Goal: Transaction & Acquisition: Download file/media

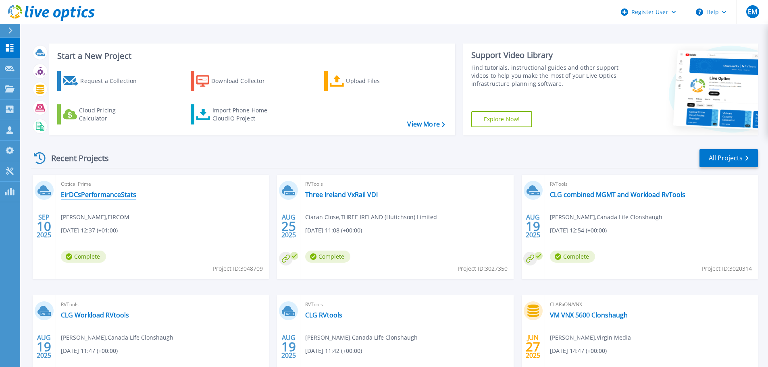
click at [112, 193] on link "EirDCsPerformanceStats" at bounding box center [98, 195] width 75 height 8
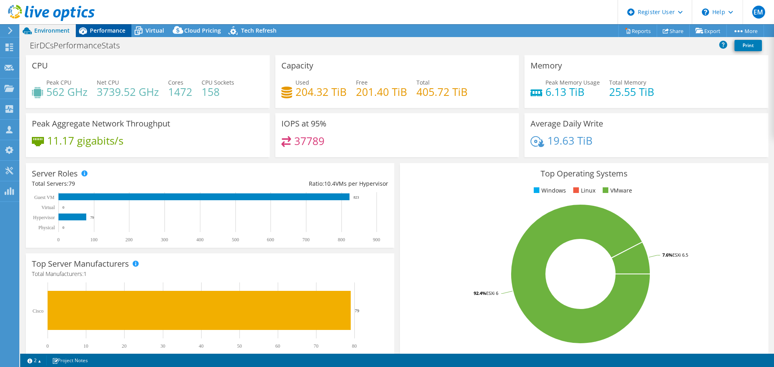
click at [98, 27] on span "Performance" at bounding box center [107, 31] width 35 height 8
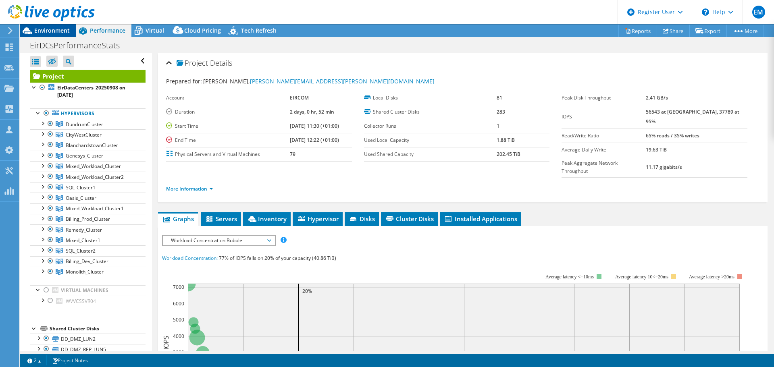
click at [47, 29] on span "Environment" at bounding box center [51, 31] width 35 height 8
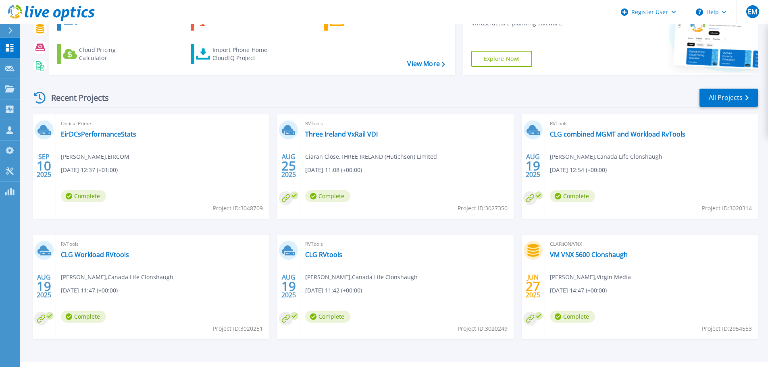
scroll to position [79, 0]
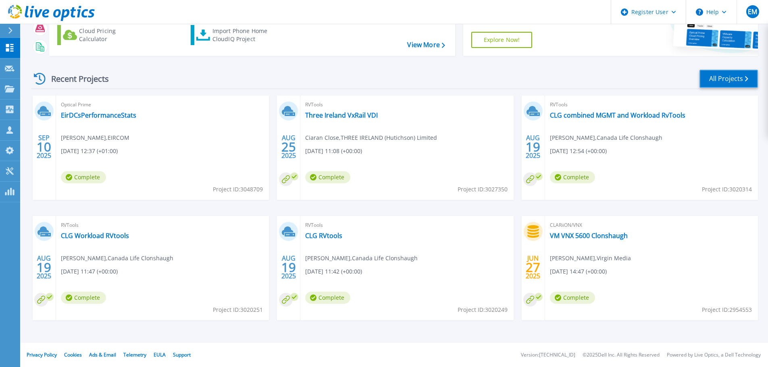
click at [719, 82] on link "All Projects" at bounding box center [728, 79] width 58 height 18
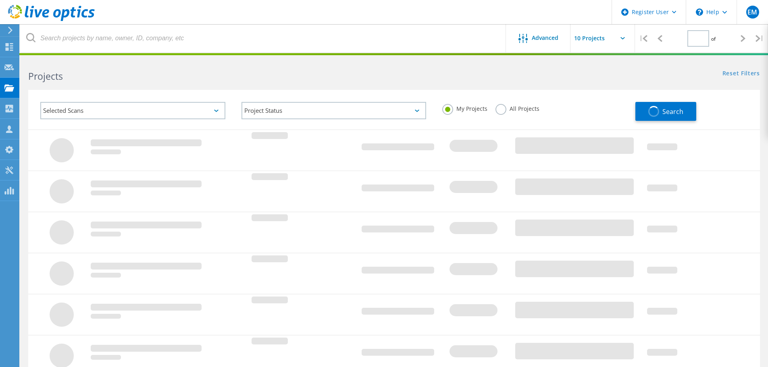
type input "1"
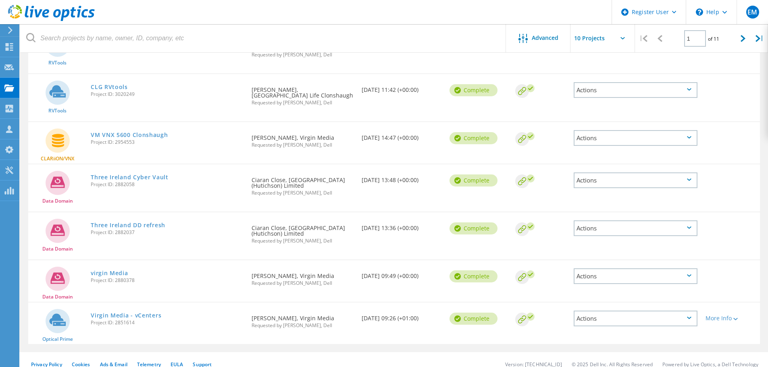
scroll to position [269, 0]
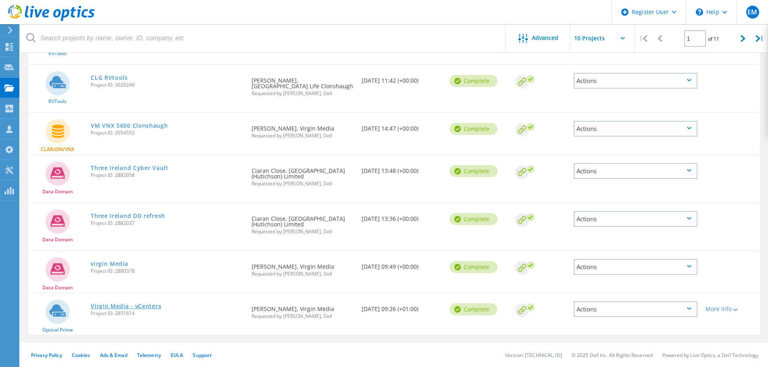
click at [151, 306] on link "Virgin Media - vCenters" at bounding box center [126, 307] width 71 height 6
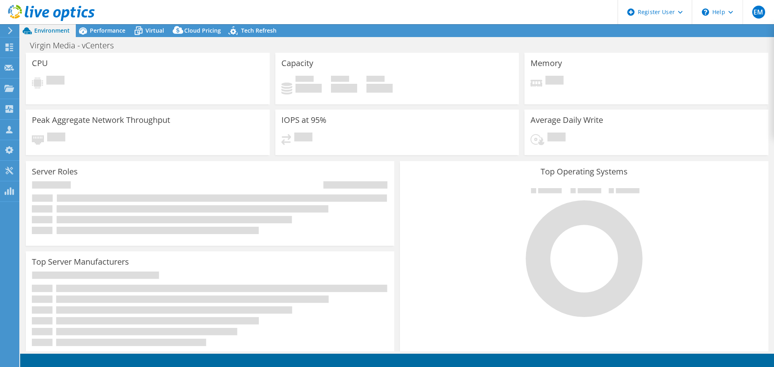
select select "EULondon"
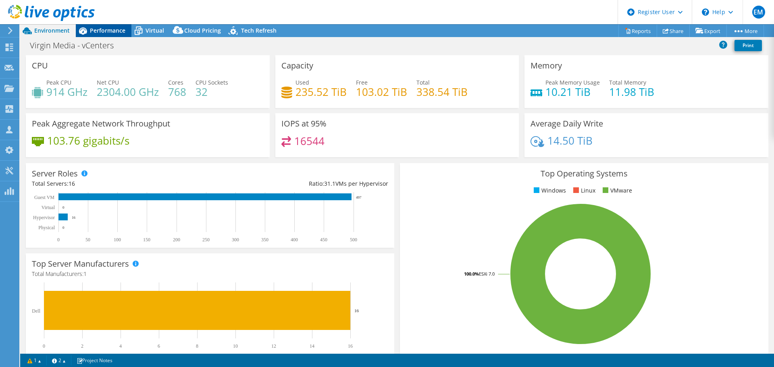
click at [116, 31] on span "Performance" at bounding box center [107, 31] width 35 height 8
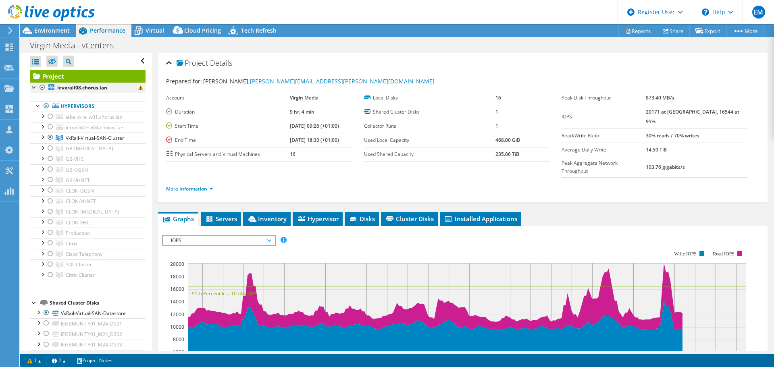
click at [43, 86] on div at bounding box center [42, 88] width 8 height 10
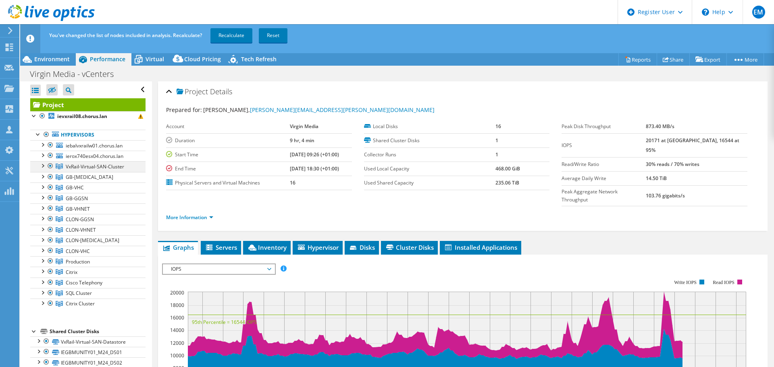
click at [51, 165] on div at bounding box center [50, 166] width 8 height 10
click at [229, 39] on link "Recalculate" at bounding box center [231, 35] width 42 height 15
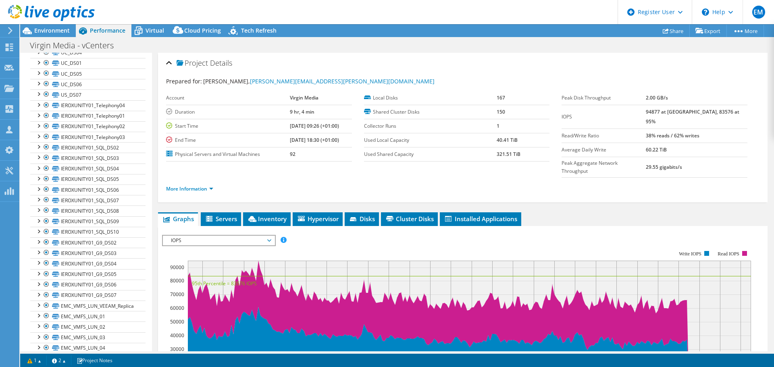
scroll to position [1117, 0]
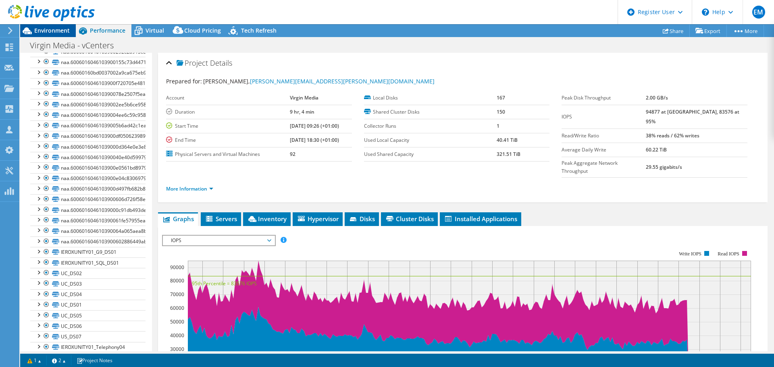
click at [66, 30] on span "Environment" at bounding box center [51, 31] width 35 height 8
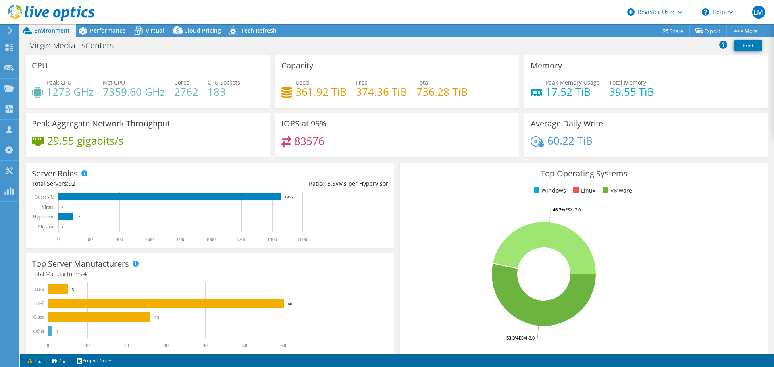
scroll to position [1138, 0]
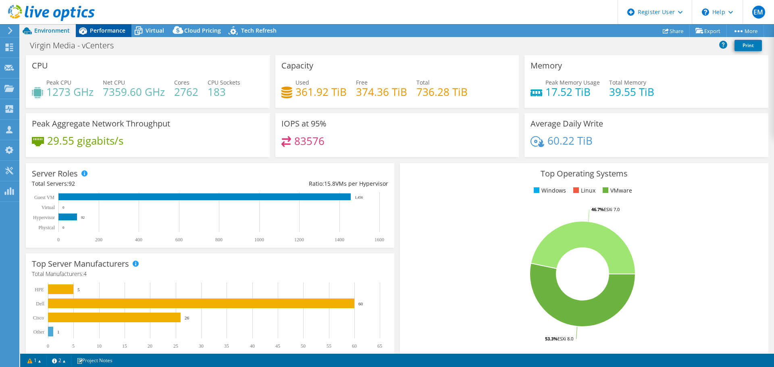
click at [95, 33] on span "Performance" at bounding box center [107, 31] width 35 height 8
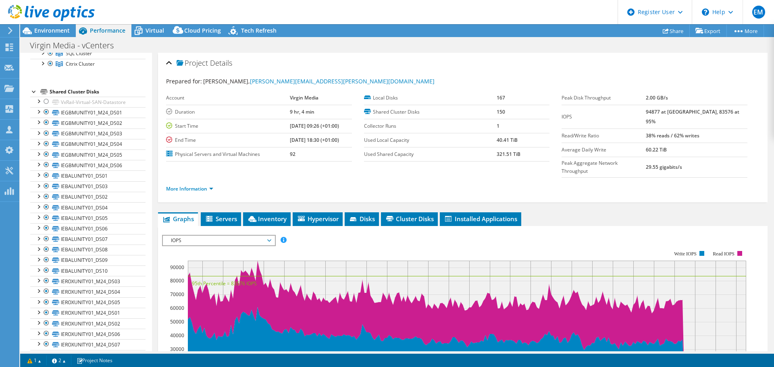
scroll to position [0, 0]
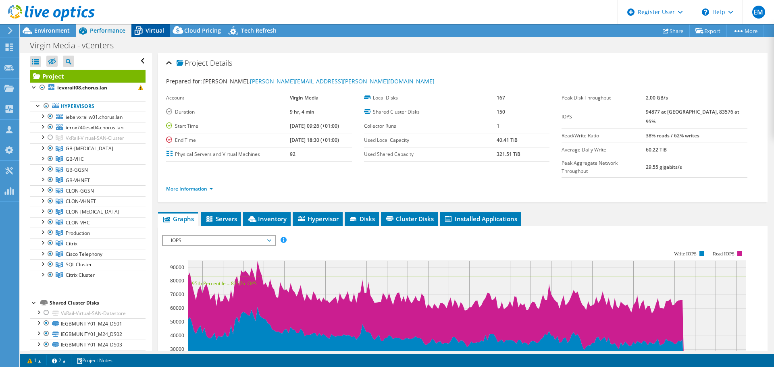
click at [153, 31] on span "Virtual" at bounding box center [155, 31] width 19 height 8
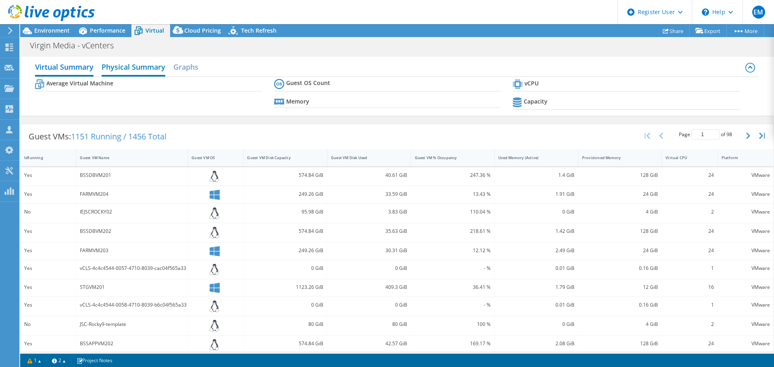
click at [152, 69] on h2 "Physical Summary" at bounding box center [134, 68] width 64 height 18
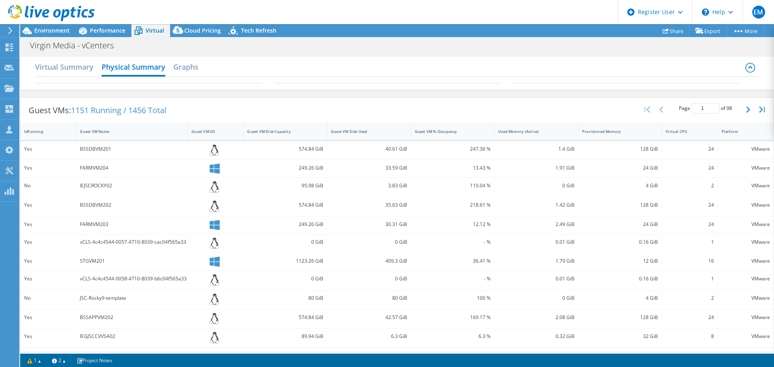
click at [96, 74] on div "Virtual Summary Physical Summary Graphs" at bounding box center [397, 68] width 724 height 18
click at [71, 65] on h2 "Virtual Summary" at bounding box center [64, 68] width 58 height 18
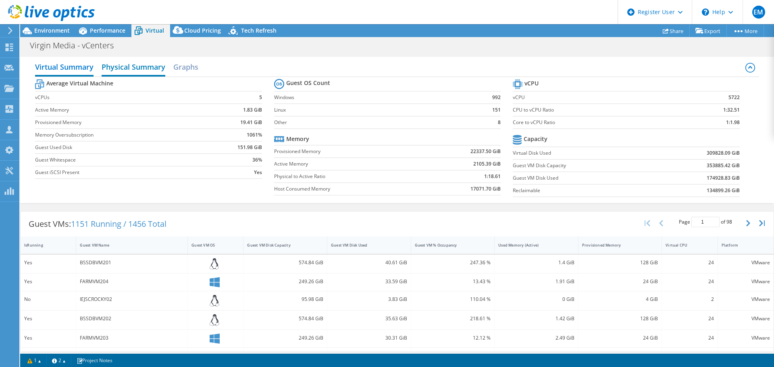
click at [135, 68] on h2 "Physical Summary" at bounding box center [134, 68] width 64 height 18
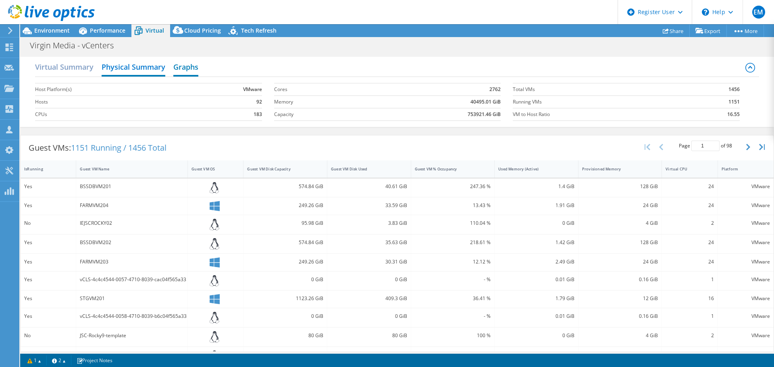
click at [182, 66] on h2 "Graphs" at bounding box center [185, 68] width 25 height 18
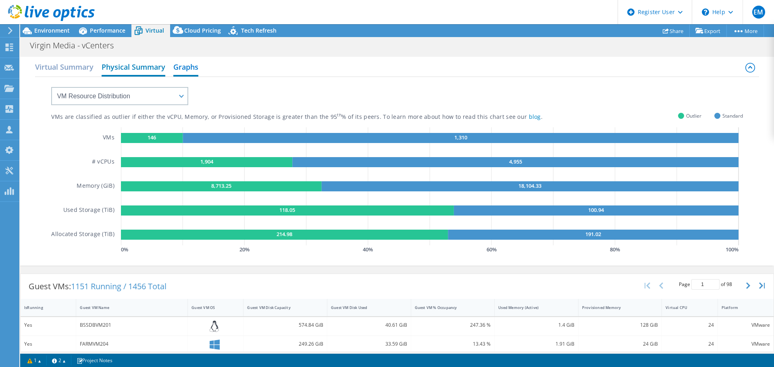
click at [139, 71] on h2 "Physical Summary" at bounding box center [134, 68] width 64 height 18
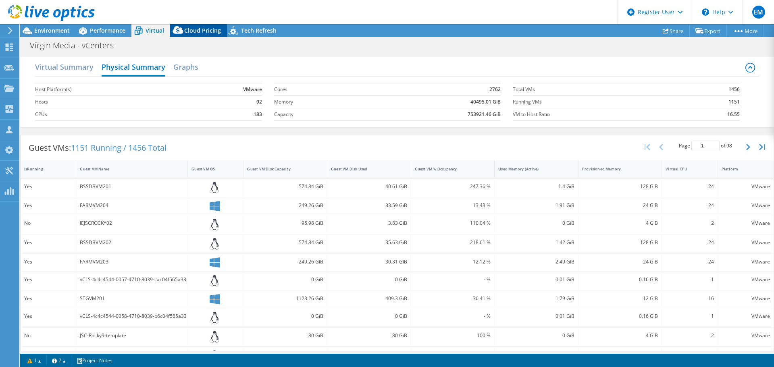
click at [194, 30] on span "Cloud Pricing" at bounding box center [202, 31] width 37 height 8
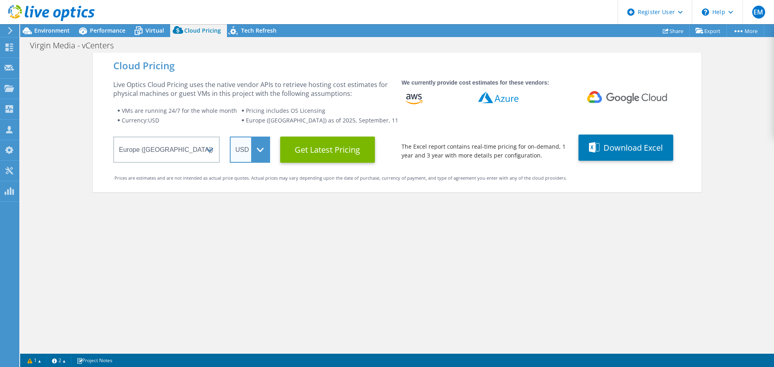
click at [261, 155] on select "ARS AUD BRL CAD CHF CLP CNY DKK EUR GBP HKD HUF INR JPY MXN MYR NOK NZD PEN SEK…" at bounding box center [250, 150] width 40 height 26
select select "EUR"
click at [230, 137] on select "ARS AUD BRL CAD CHF CLP CNY DKK EUR GBP HKD HUF INR JPY MXN MYR NOK NZD PEN SEK…" at bounding box center [250, 150] width 40 height 26
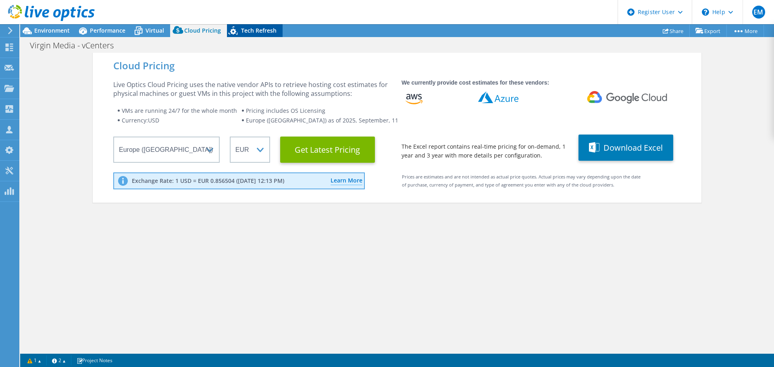
click at [249, 34] on div "Tech Refresh" at bounding box center [255, 30] width 56 height 13
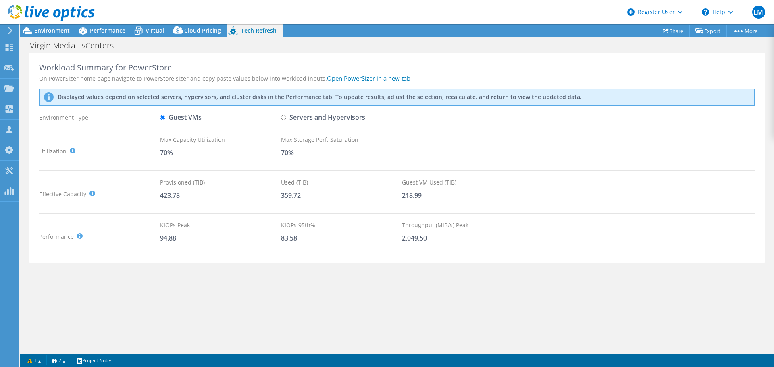
click at [284, 119] on input "Servers and Hypervisors" at bounding box center [283, 117] width 5 height 5
radio input "true"
click at [162, 118] on input "Guest VMs" at bounding box center [162, 117] width 5 height 5
radio input "true"
radio input "false"
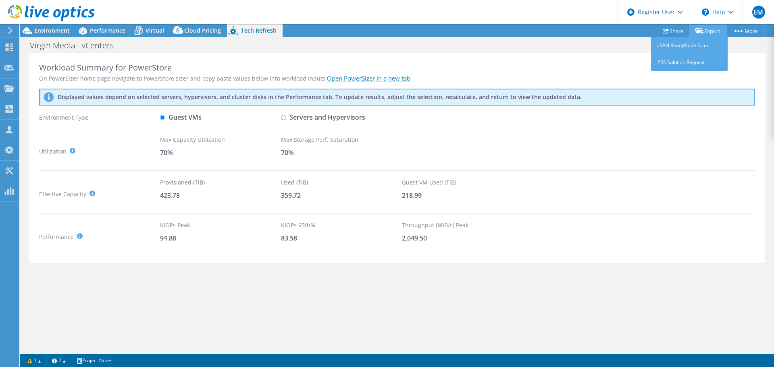
click at [700, 33] on icon at bounding box center [699, 31] width 8 height 6
click at [695, 47] on link "vSAN ReadyNode Sizer" at bounding box center [689, 45] width 77 height 17
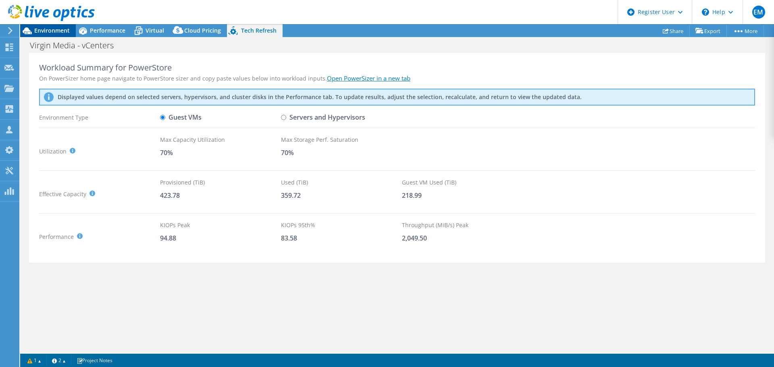
click at [53, 30] on span "Environment" at bounding box center [51, 31] width 35 height 8
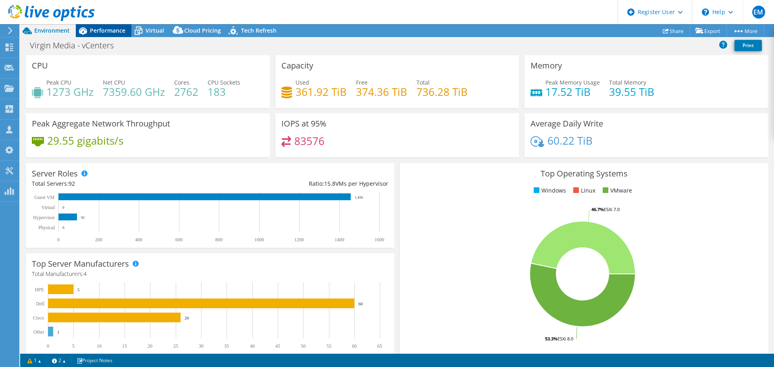
click at [115, 30] on span "Performance" at bounding box center [107, 31] width 35 height 8
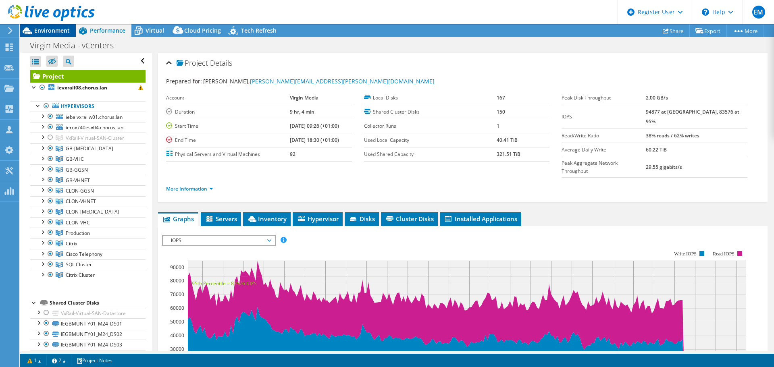
click at [56, 33] on span "Environment" at bounding box center [51, 31] width 35 height 8
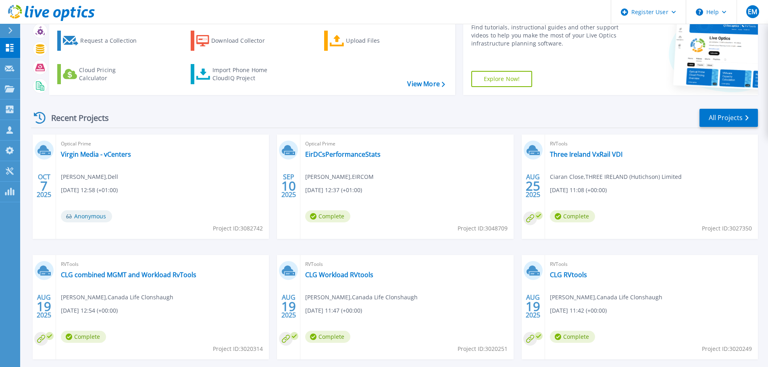
scroll to position [79, 0]
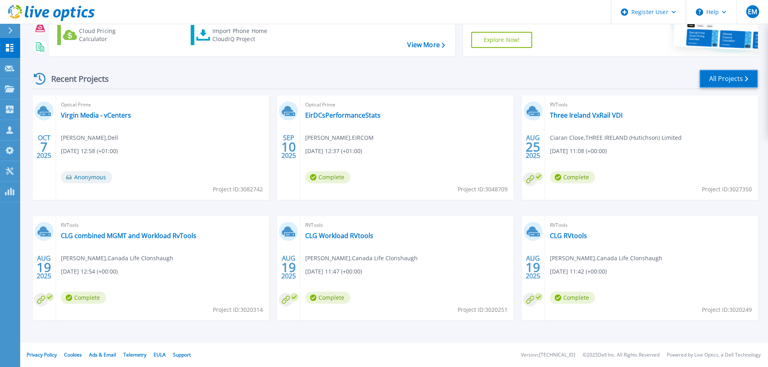
click at [735, 79] on link "All Projects" at bounding box center [728, 79] width 58 height 18
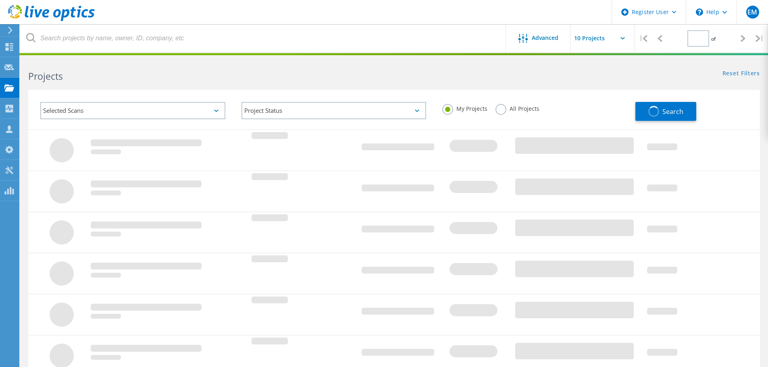
type input "1"
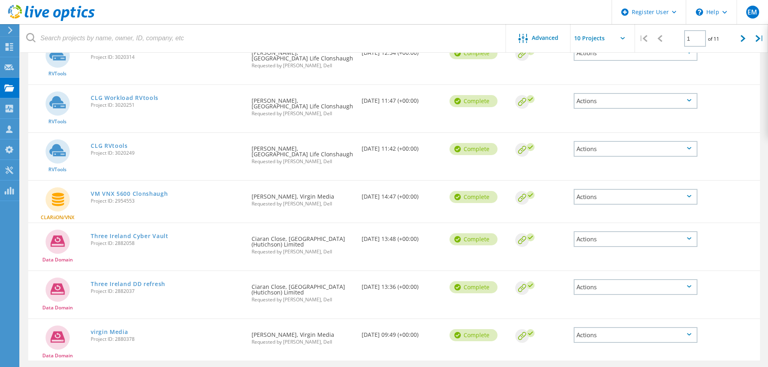
scroll to position [268, 0]
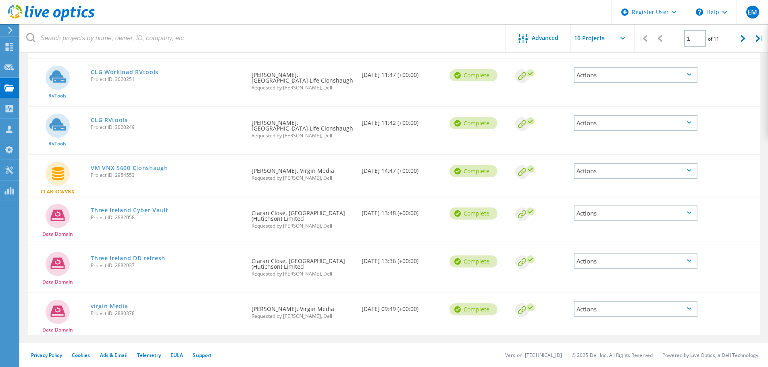
click at [124, 314] on span "Project ID: 2880378" at bounding box center [167, 313] width 153 height 5
copy span "2880378"
click at [96, 305] on link "virgin Media" at bounding box center [109, 307] width 37 height 6
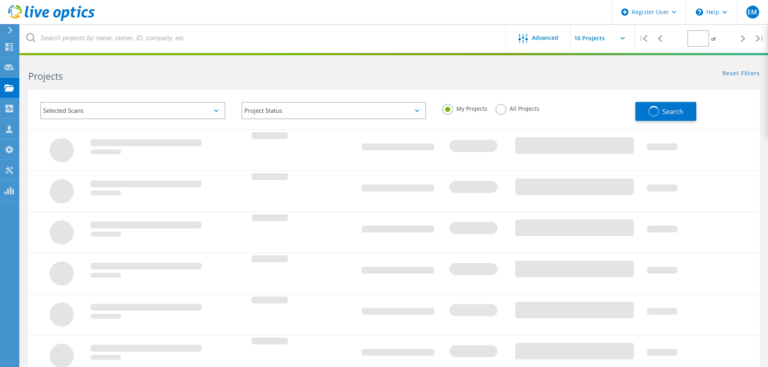
type input "1"
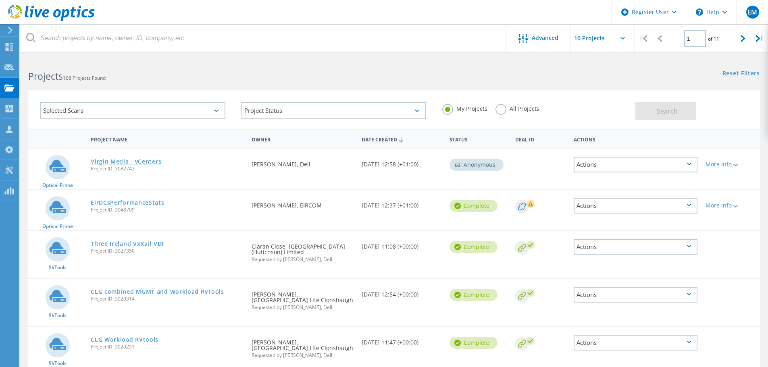
click at [157, 162] on link "Virgin Media - vCenters" at bounding box center [126, 162] width 71 height 6
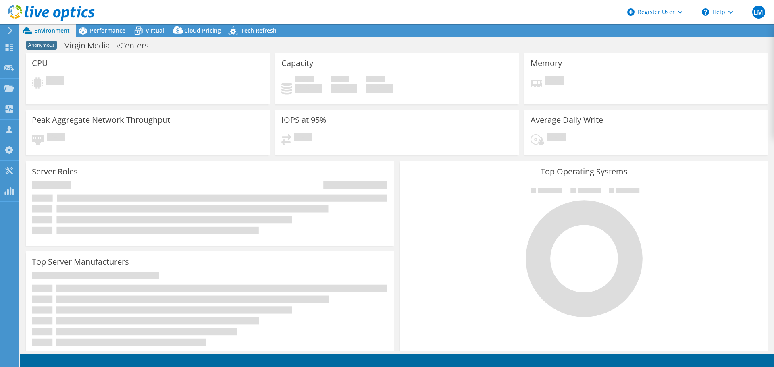
select select "USD"
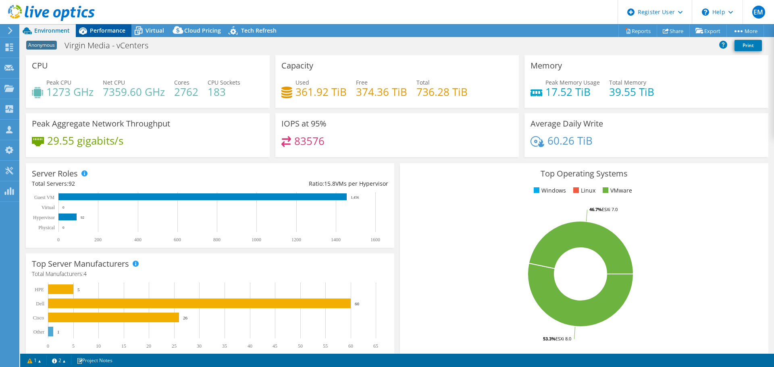
click at [107, 30] on span "Performance" at bounding box center [107, 31] width 35 height 8
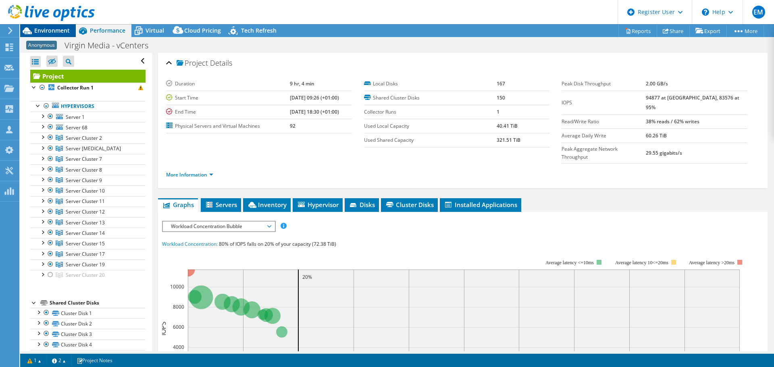
click at [52, 32] on span "Environment" at bounding box center [51, 31] width 35 height 8
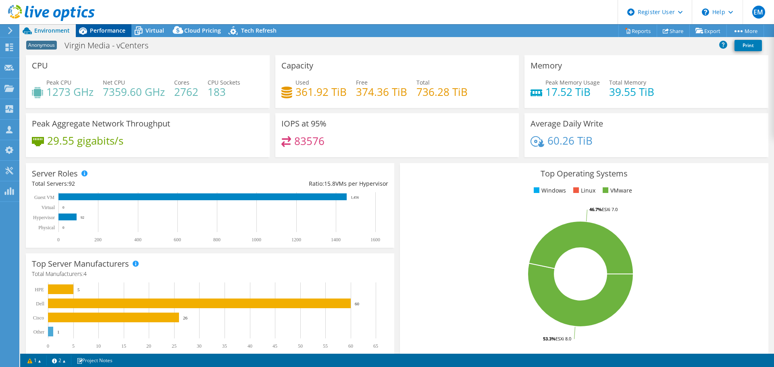
click at [100, 31] on span "Performance" at bounding box center [107, 31] width 35 height 8
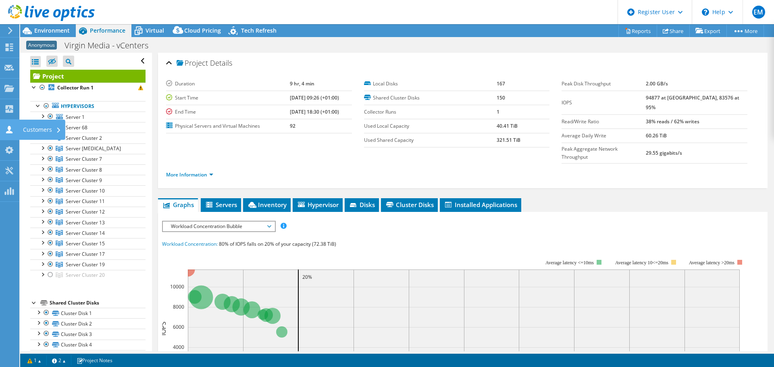
click at [35, 128] on div "Customers" at bounding box center [42, 130] width 46 height 20
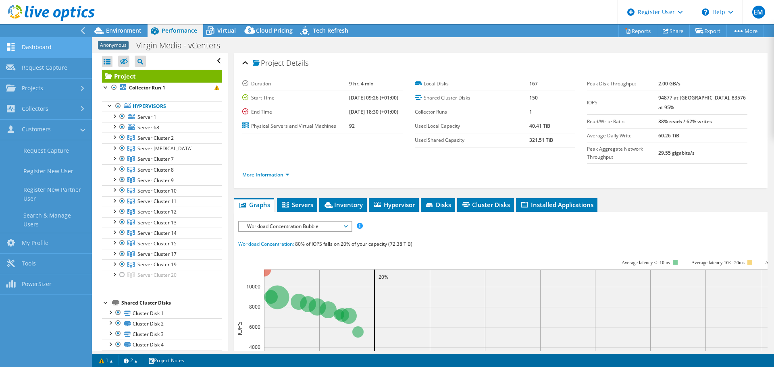
click at [28, 46] on link "Dashboard" at bounding box center [46, 47] width 92 height 21
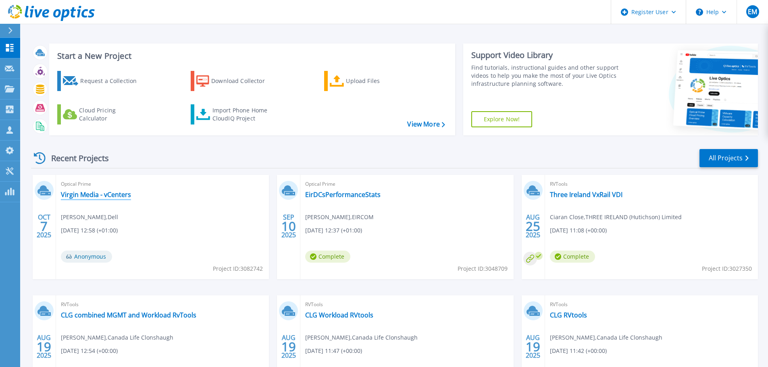
click at [117, 198] on link "Virgin Media - vCenters" at bounding box center [96, 195] width 70 height 8
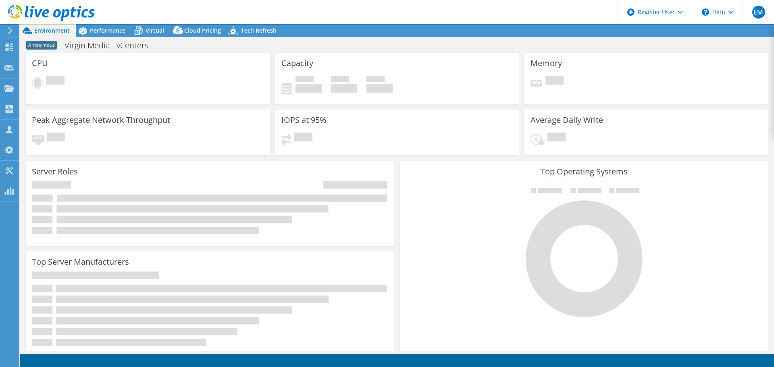
select select "USD"
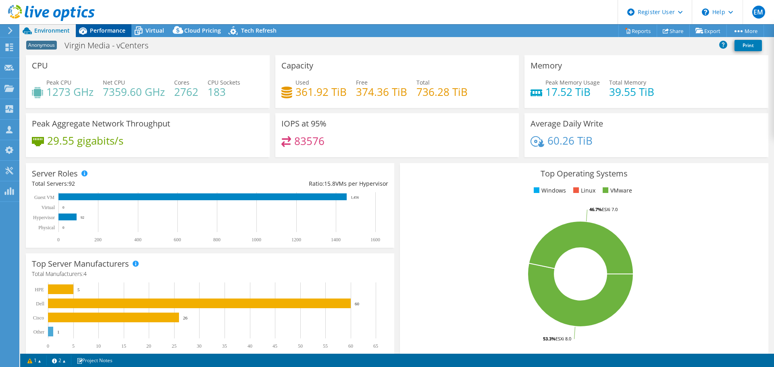
click at [103, 31] on span "Performance" at bounding box center [107, 31] width 35 height 8
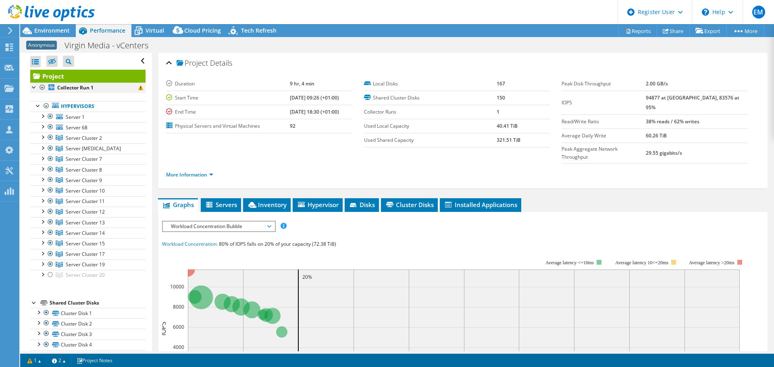
click at [43, 87] on div at bounding box center [42, 88] width 8 height 10
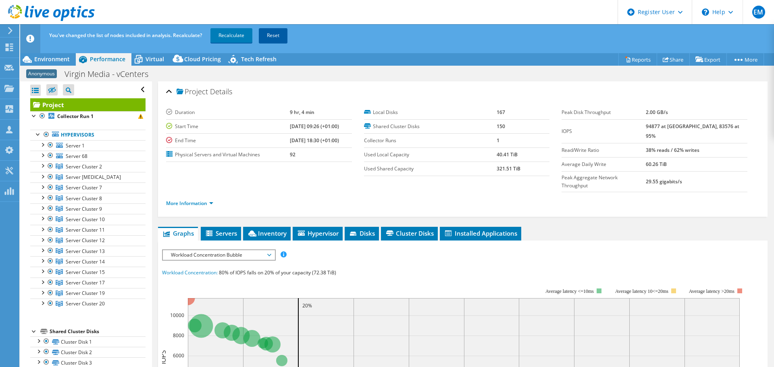
click at [272, 33] on link "Reset" at bounding box center [273, 35] width 29 height 15
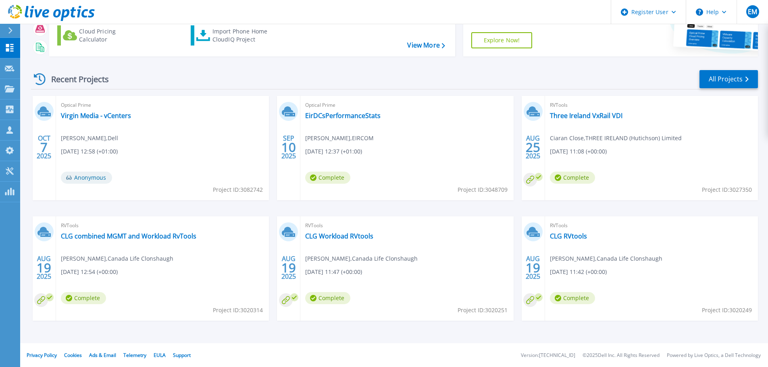
scroll to position [79, 0]
click at [728, 81] on link "All Projects" at bounding box center [728, 79] width 58 height 18
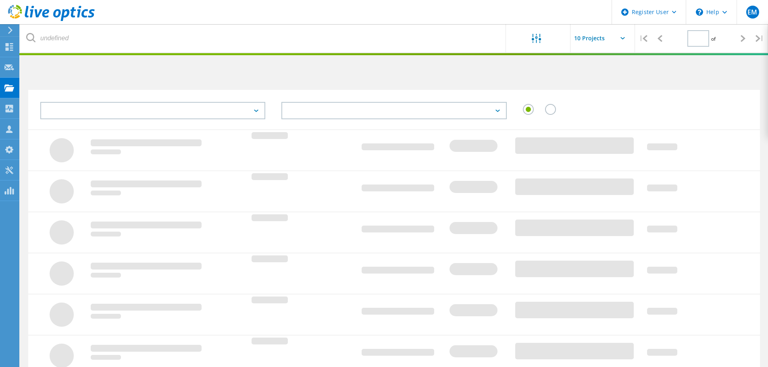
type input "1"
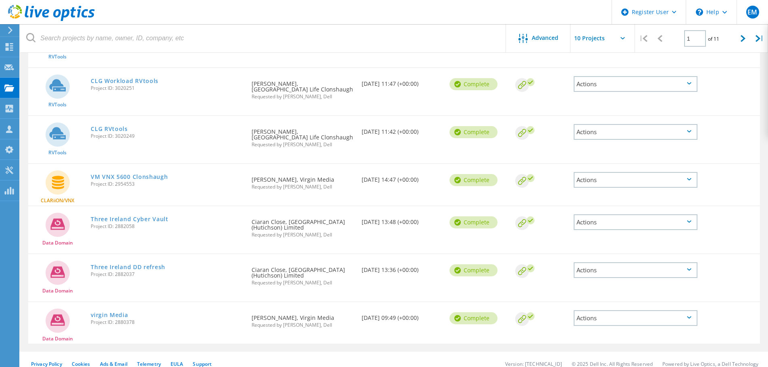
scroll to position [268, 0]
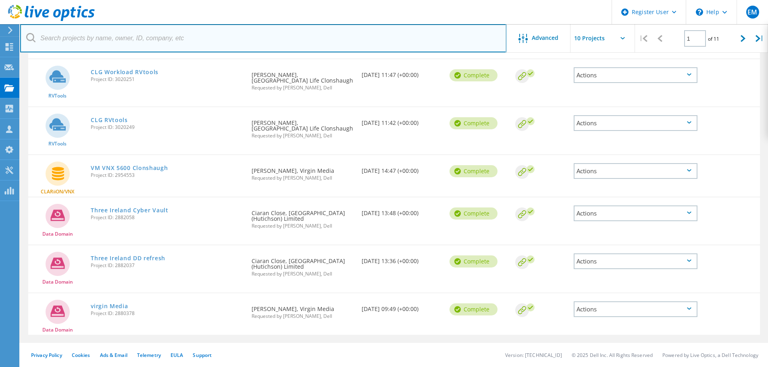
click at [156, 40] on input "text" at bounding box center [263, 38] width 486 height 28
paste input "2851614"
type input "2851614"
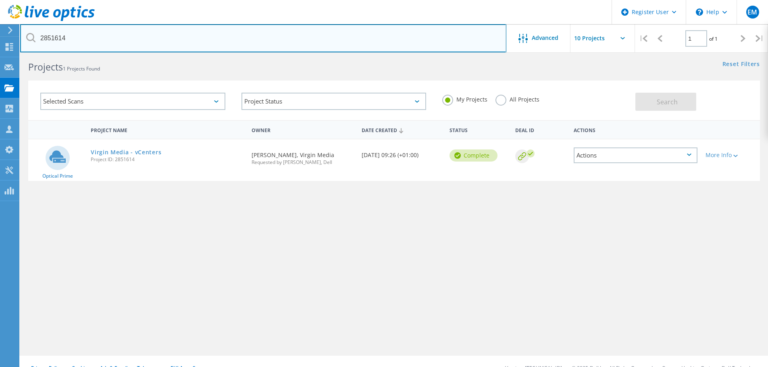
scroll to position [0, 0]
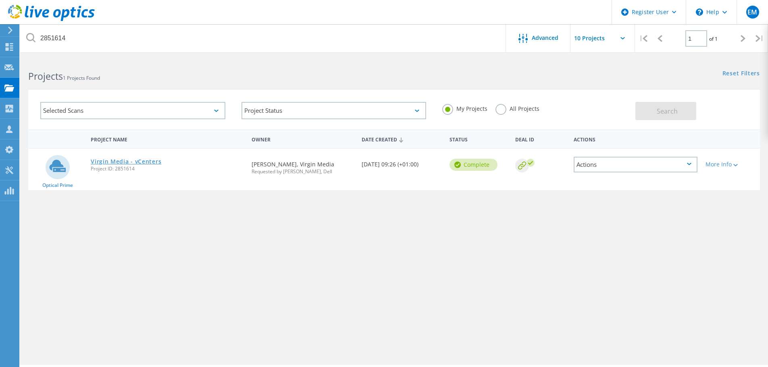
click at [143, 161] on link "Virgin Media - vCenters" at bounding box center [126, 162] width 71 height 6
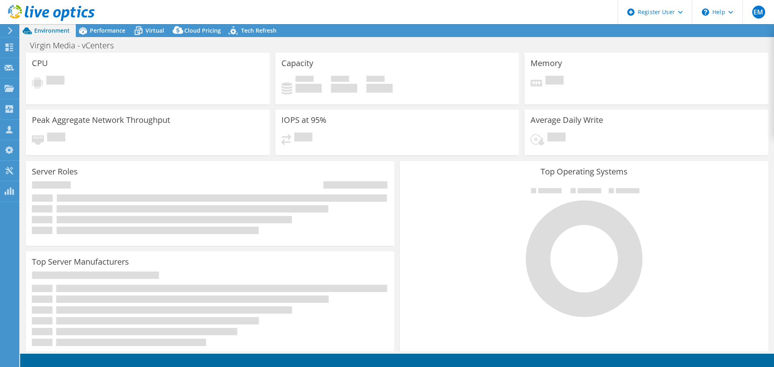
select select "EULondon"
select select "USD"
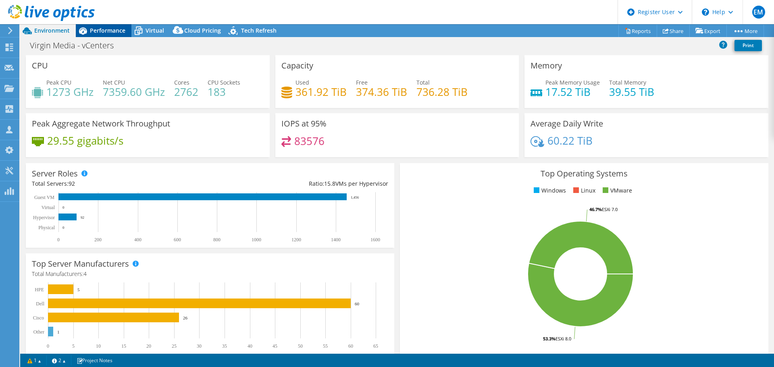
click at [106, 31] on span "Performance" at bounding box center [107, 31] width 35 height 8
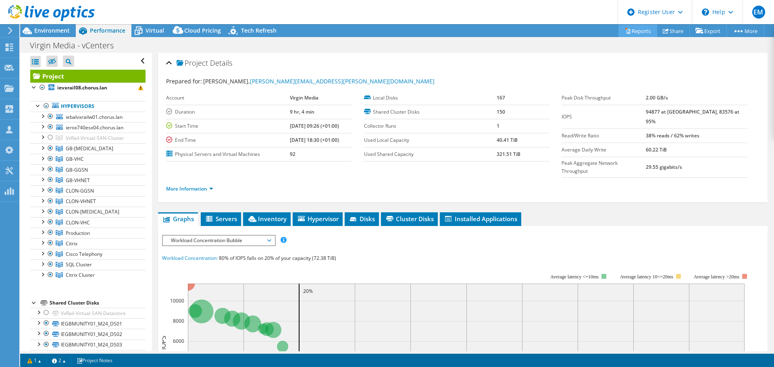
click at [637, 32] on link "Reports" at bounding box center [637, 31] width 39 height 12
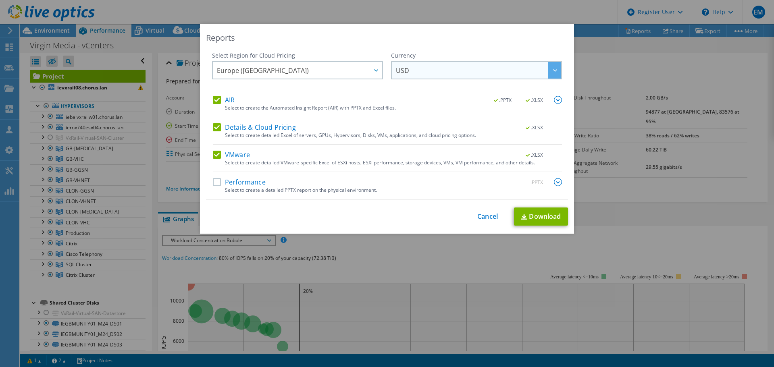
click at [551, 73] on div at bounding box center [554, 70] width 13 height 17
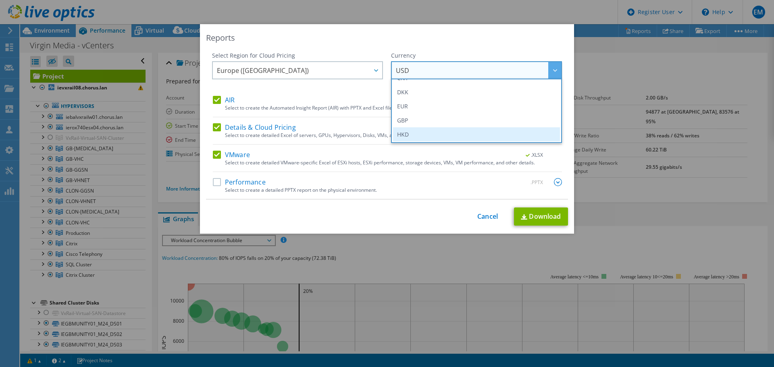
scroll to position [81, 0]
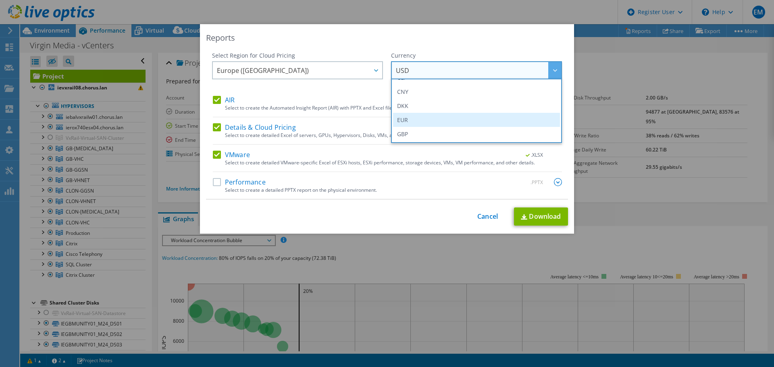
click at [478, 116] on li "EUR" at bounding box center [476, 120] width 167 height 14
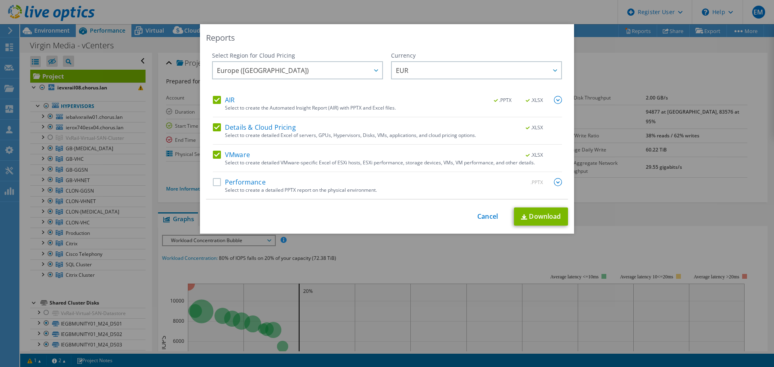
click at [215, 183] on label "Performance" at bounding box center [239, 182] width 53 height 8
click at [0, 0] on input "Performance" at bounding box center [0, 0] width 0 height 0
click at [558, 102] on img at bounding box center [558, 100] width 8 height 8
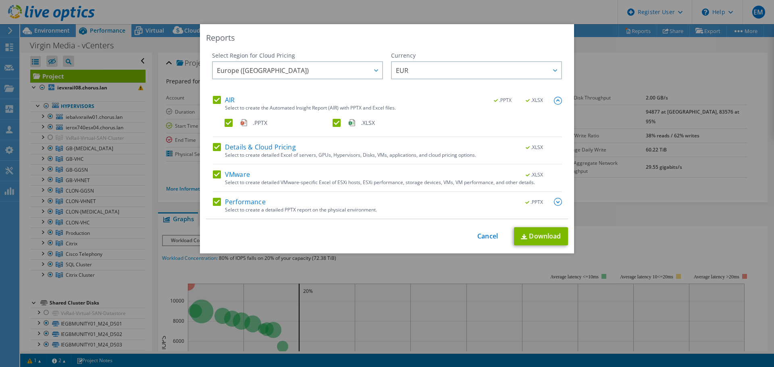
click at [558, 102] on img at bounding box center [558, 101] width 8 height 8
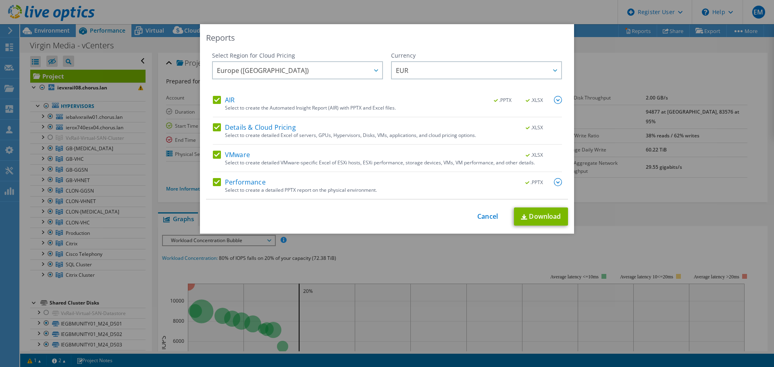
click at [559, 184] on img at bounding box center [558, 182] width 8 height 8
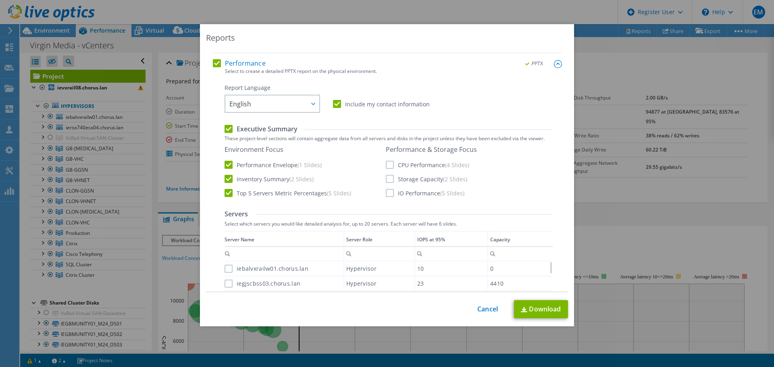
scroll to position [121, 0]
click at [386, 175] on label "Storage Capacity (2 Slides)" at bounding box center [426, 177] width 81 height 8
click at [0, 0] on input "Storage Capacity (2 Slides)" at bounding box center [0, 0] width 0 height 0
click at [387, 163] on label "CPU Performance (4 Slides)" at bounding box center [427, 163] width 83 height 8
click at [0, 0] on input "CPU Performance (4 Slides)" at bounding box center [0, 0] width 0 height 0
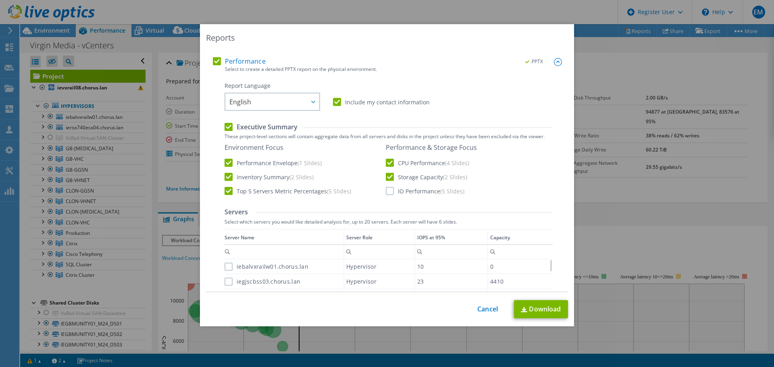
click at [389, 191] on label "IO Performance (5 Slides)" at bounding box center [425, 191] width 79 height 8
click at [0, 0] on input "IO Performance (5 Slides)" at bounding box center [0, 0] width 0 height 0
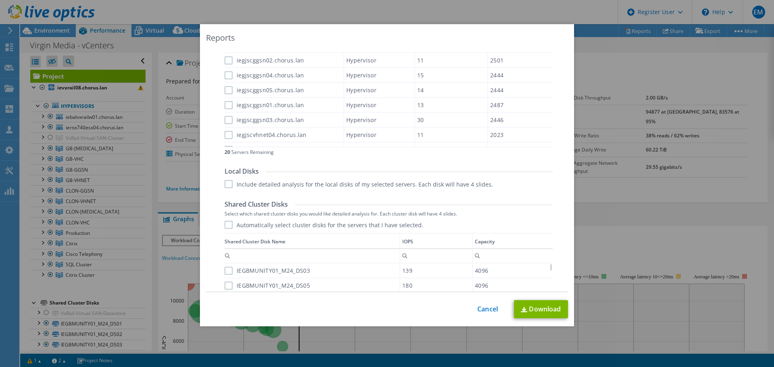
scroll to position [363, 0]
click at [227, 224] on label "Automatically select cluster disks for the servers that I have selected." at bounding box center [324, 223] width 199 height 8
click at [0, 0] on input "Automatically select cluster disks for the servers that I have selected." at bounding box center [0, 0] width 0 height 0
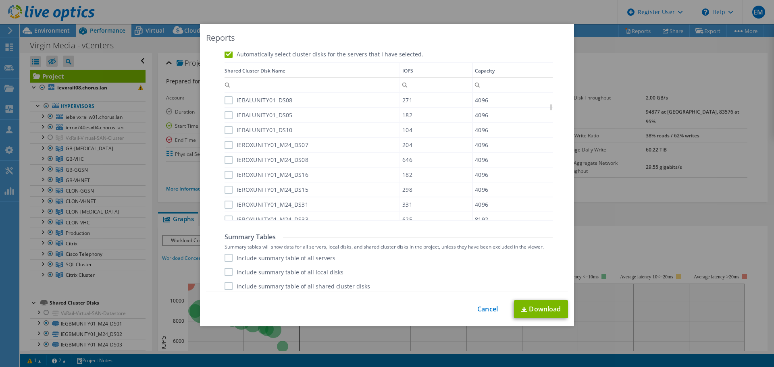
scroll to position [537, 0]
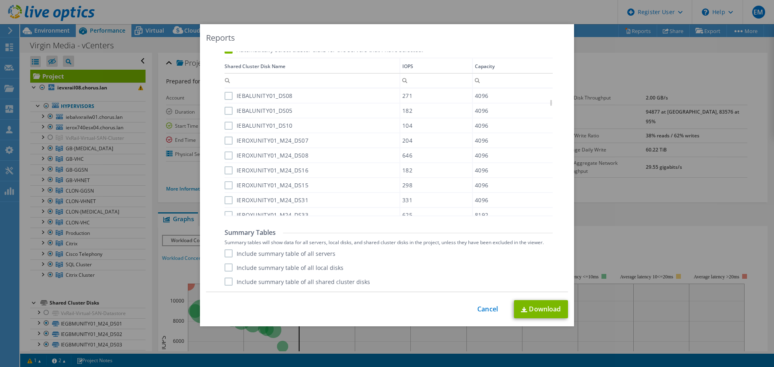
click at [225, 281] on label "Include summary table of all shared cluster disks" at bounding box center [298, 282] width 146 height 8
click at [0, 0] on input "Include summary table of all shared cluster disks" at bounding box center [0, 0] width 0 height 0
click at [537, 312] on link "Download" at bounding box center [541, 309] width 54 height 18
click at [479, 309] on link "Cancel" at bounding box center [487, 310] width 21 height 8
